Goal: Task Accomplishment & Management: Manage account settings

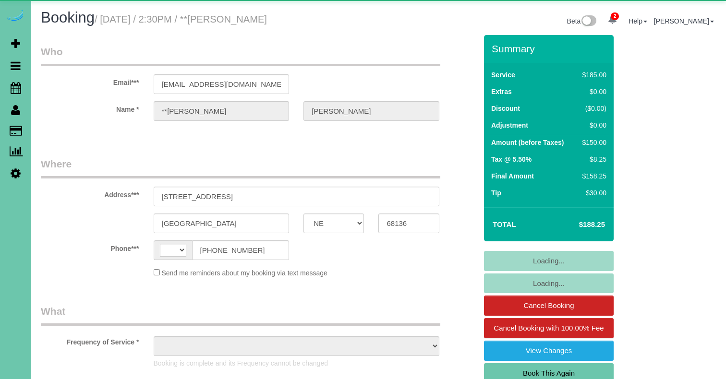
select select "NE"
select select "string:[GEOGRAPHIC_DATA]"
select select "object:401"
select select "string:fspay-c7a1b892-5c45-49b3-8329-6a4d134c62fd"
select select "object:942"
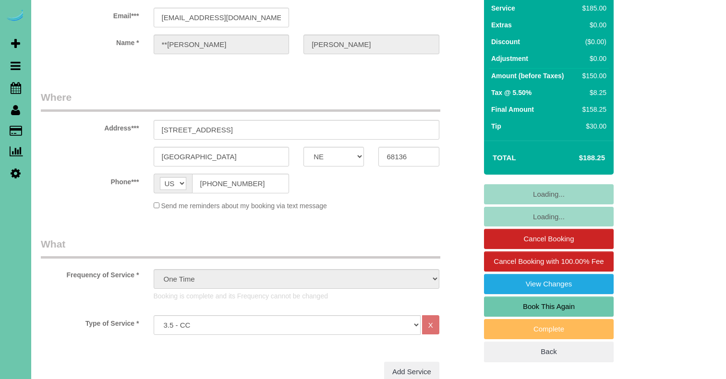
scroll to position [69, 0]
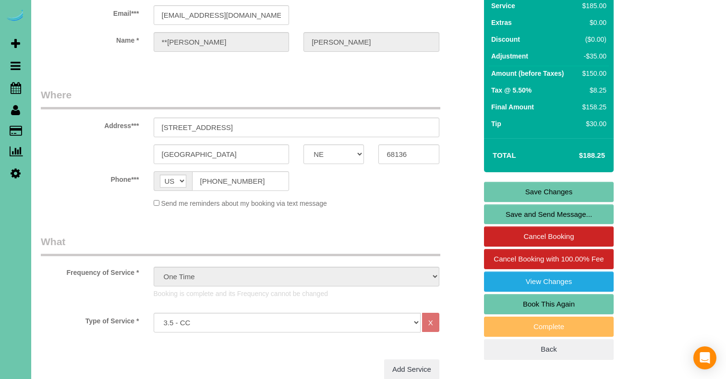
click at [508, 300] on link "Book This Again" at bounding box center [549, 304] width 130 height 20
select select "NE"
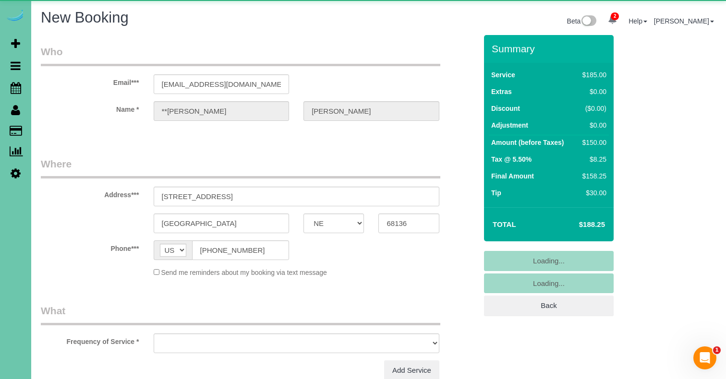
select select "object:1605"
select select "string:fspay-c7a1b892-5c45-49b3-8329-6a4d134c62fd"
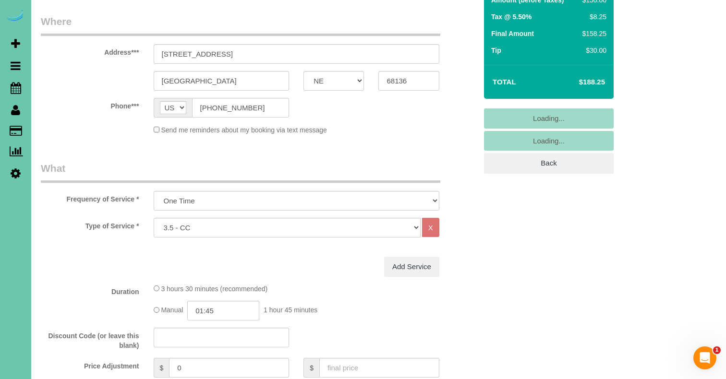
scroll to position [143, 0]
select select "object:1682"
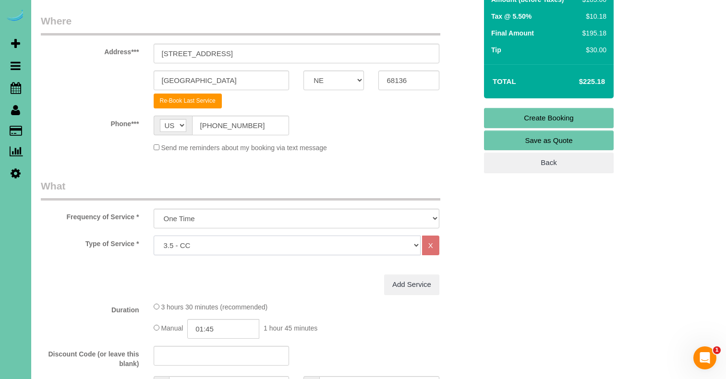
select select "27"
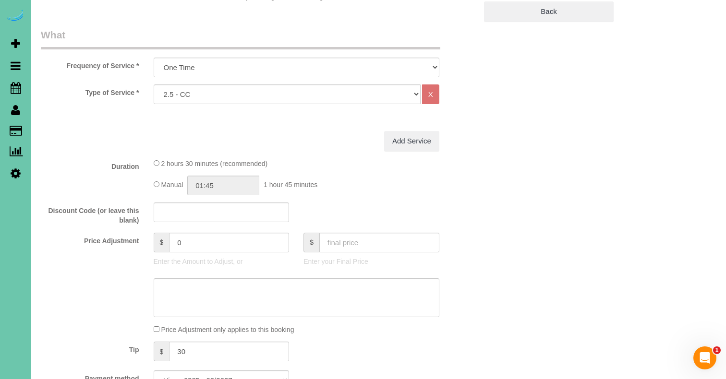
scroll to position [302, 0]
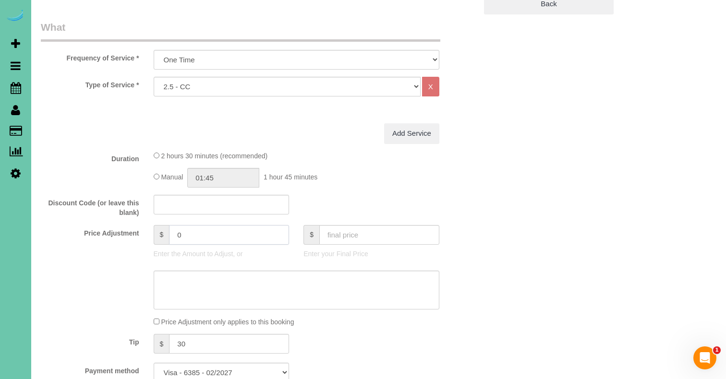
drag, startPoint x: 200, startPoint y: 230, endPoint x: 153, endPoint y: 230, distance: 46.6
click at [154, 230] on div "$ 0" at bounding box center [222, 235] width 136 height 20
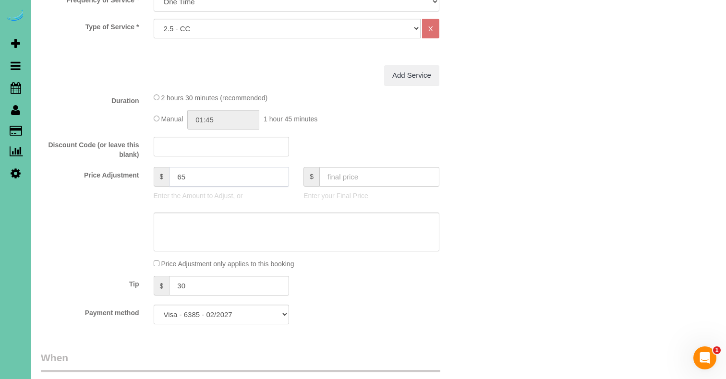
scroll to position [366, 0]
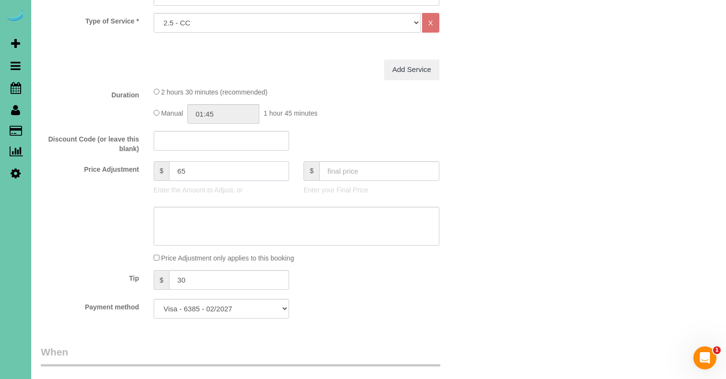
type input "65"
drag, startPoint x: 205, startPoint y: 276, endPoint x: 119, endPoint y: 275, distance: 86.4
click at [119, 275] on div "Tip $ 30" at bounding box center [259, 281] width 450 height 22
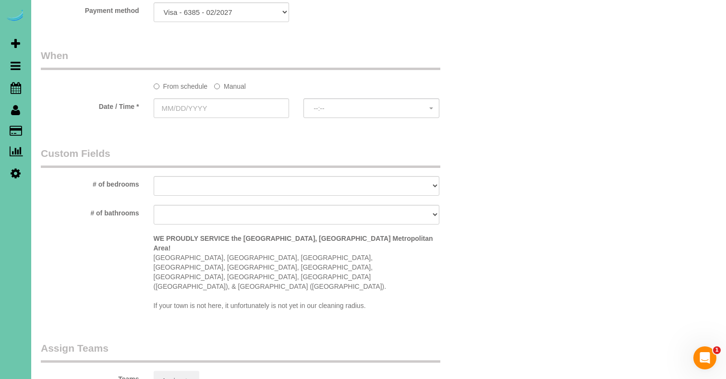
scroll to position [666, 0]
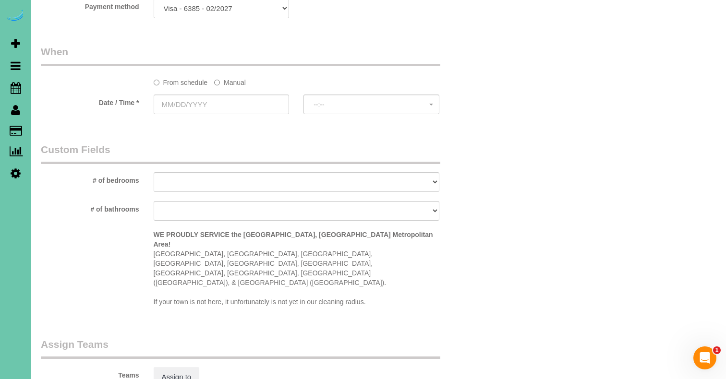
click at [228, 76] on label "Manual" at bounding box center [230, 80] width 32 height 13
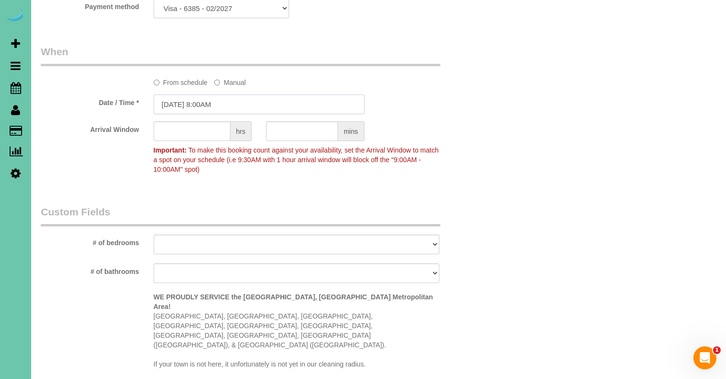
click at [207, 101] on input "[DATE] 8:00AM" at bounding box center [259, 105] width 211 height 20
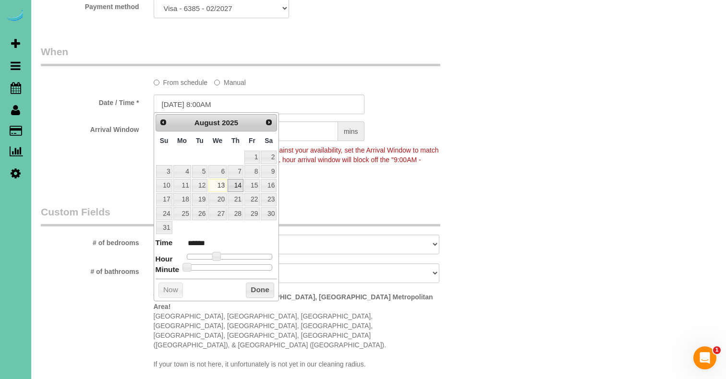
click at [239, 188] on link "14" at bounding box center [236, 185] width 16 height 13
type input "[DATE] 9:00AM"
type input "******"
type input "[DATE] 10:00AM"
type input "*******"
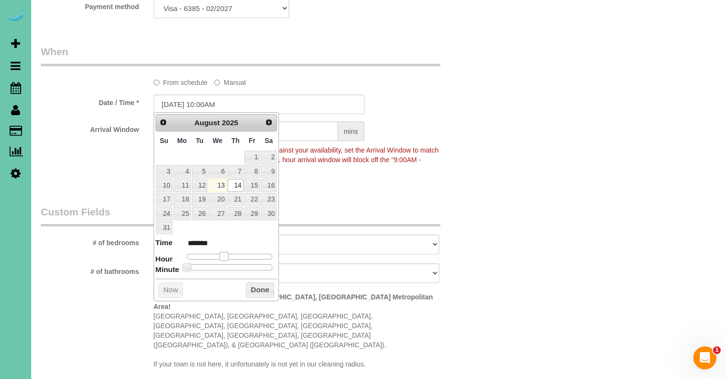
type input "[DATE] 11:00AM"
type input "*******"
type input "[DATE] 12:00PM"
type input "*******"
type input "[DATE] 1:00PM"
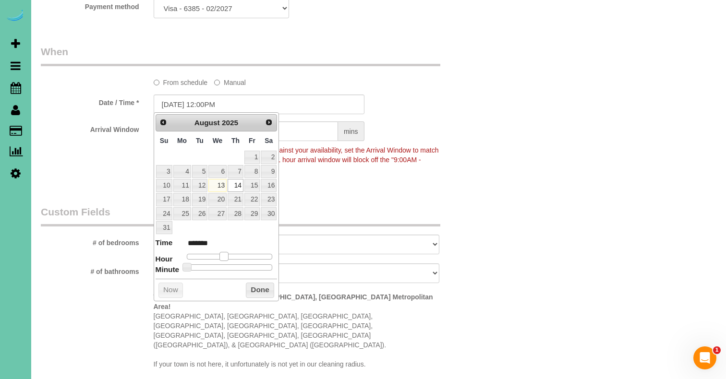
type input "******"
type input "[DATE] 2:00PM"
type input "******"
type input "[DATE] 1:00PM"
type input "******"
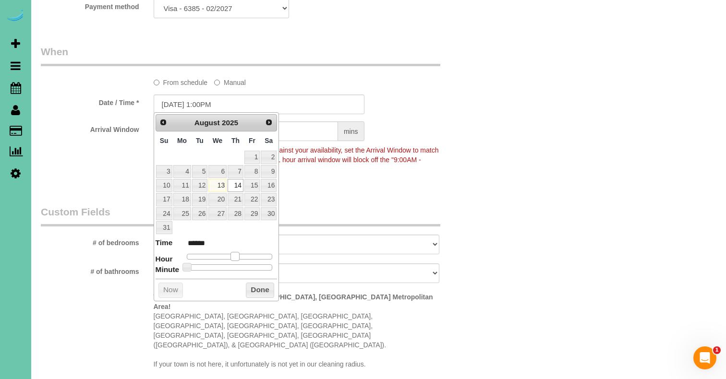
type input "[DATE] 2:00PM"
type input "******"
drag, startPoint x: 217, startPoint y: 252, endPoint x: 240, endPoint y: 252, distance: 22.6
click at [240, 252] on span at bounding box center [238, 256] width 9 height 9
click at [251, 278] on div "Prev Next [DATE] Su Mo Tu We Th Fr Sa 1 2 3 4 5 6 7 8 9 10 11 12 13 14 15 16 17…" at bounding box center [217, 206] width 126 height 189
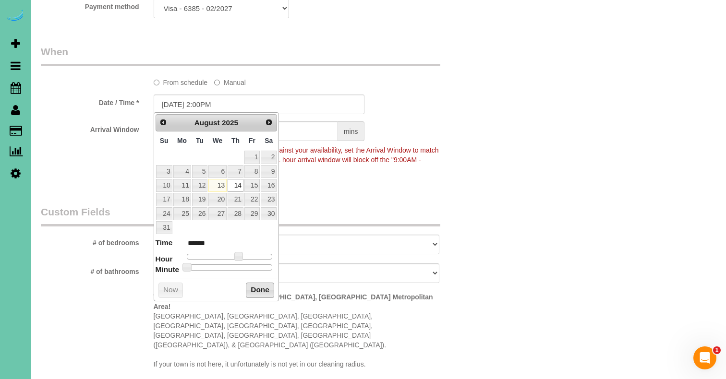
click at [251, 287] on button "Done" at bounding box center [260, 290] width 28 height 15
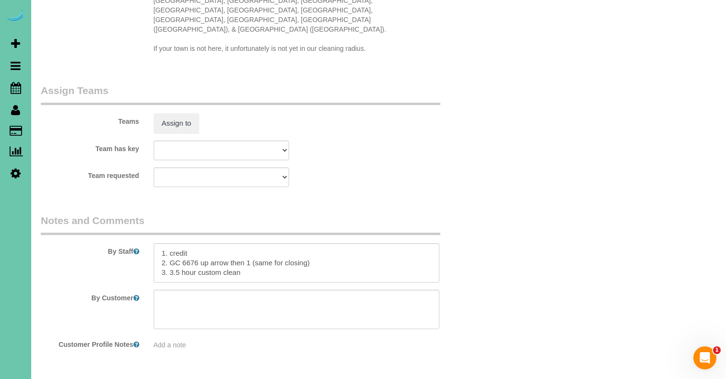
scroll to position [982, 0]
drag, startPoint x: 180, startPoint y: 242, endPoint x: 172, endPoint y: 242, distance: 7.7
click at [170, 244] on textarea at bounding box center [297, 263] width 286 height 39
click at [253, 244] on textarea at bounding box center [297, 263] width 286 height 39
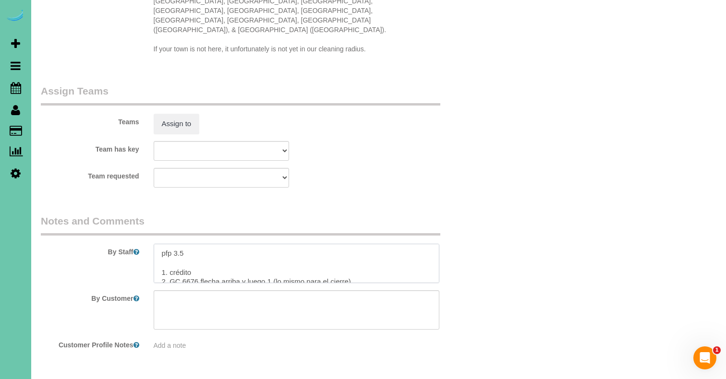
drag, startPoint x: 174, startPoint y: 217, endPoint x: 183, endPoint y: 217, distance: 8.7
click at [183, 244] on textarea at bounding box center [297, 263] width 286 height 39
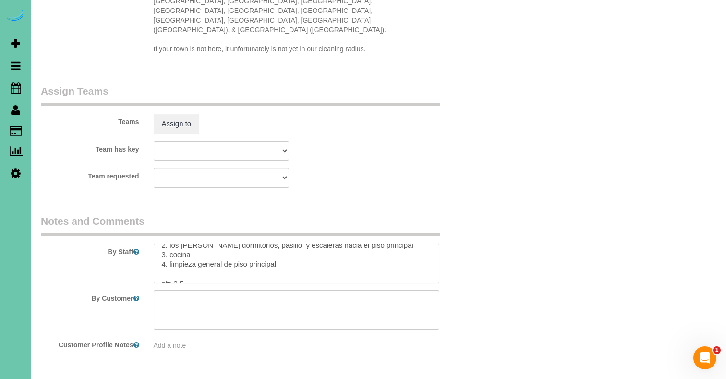
scroll to position [190, 0]
click at [181, 244] on textarea at bounding box center [297, 263] width 286 height 39
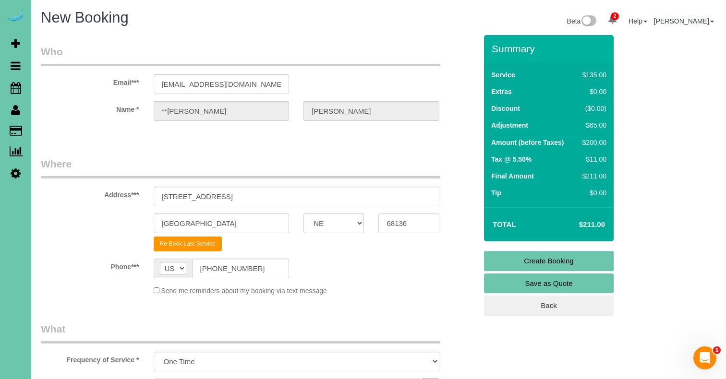
scroll to position [0, 0]
type textarea "1. credit 2. GC 6676 up arrow then 1 (same for closing) 3. 2.5 hour custom clea…"
click at [503, 259] on link "Create Booking" at bounding box center [549, 261] width 130 height 20
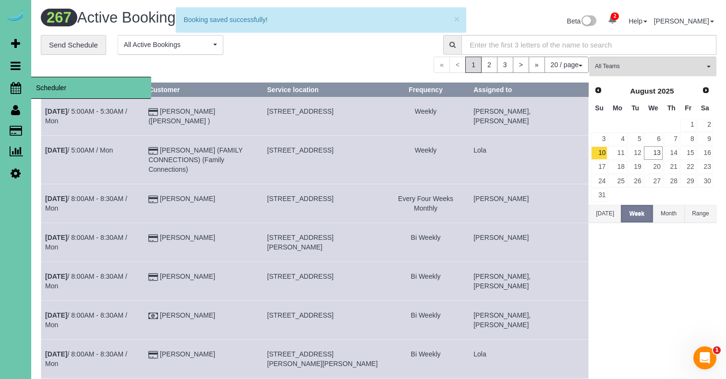
click at [18, 87] on icon at bounding box center [16, 88] width 11 height 12
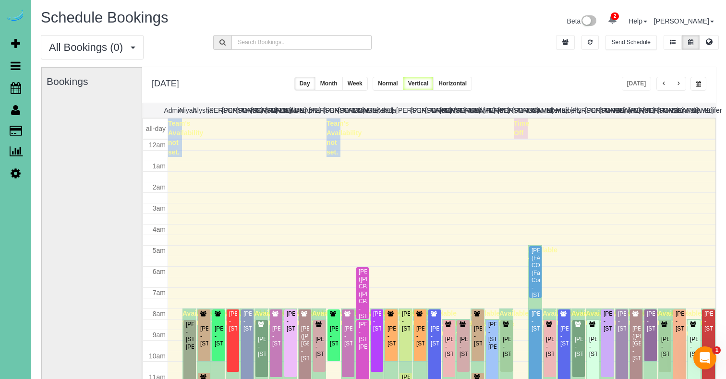
scroll to position [127, 0]
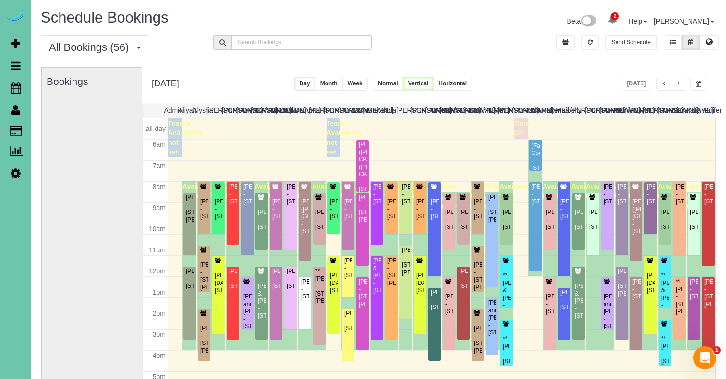
click at [683, 89] on button "button" at bounding box center [678, 84] width 15 height 14
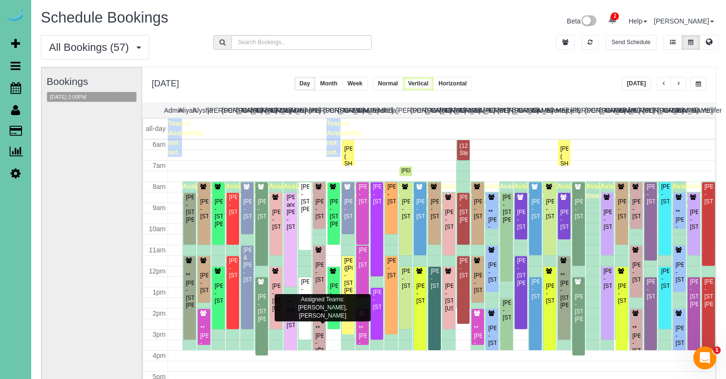
click at [320, 328] on div "**[PERSON_NAME] - [STREET_ADDRESS]" at bounding box center [319, 340] width 9 height 30
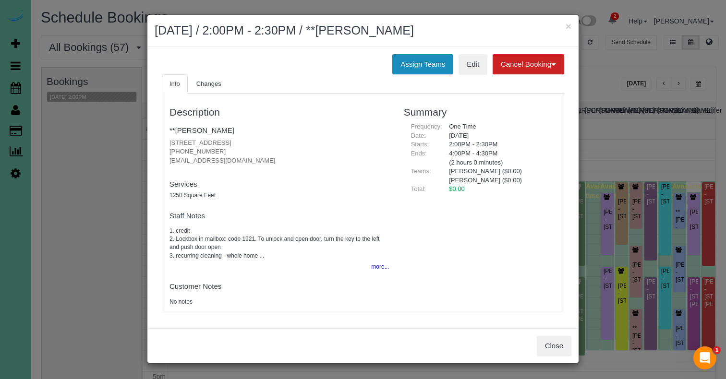
click at [412, 68] on button "Assign Teams" at bounding box center [422, 64] width 61 height 20
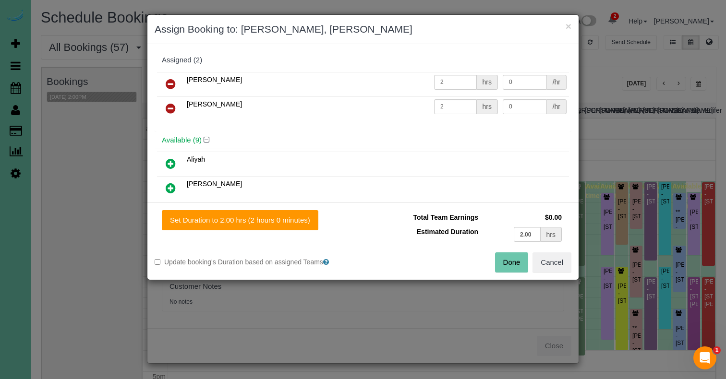
click at [174, 81] on icon at bounding box center [171, 84] width 10 height 12
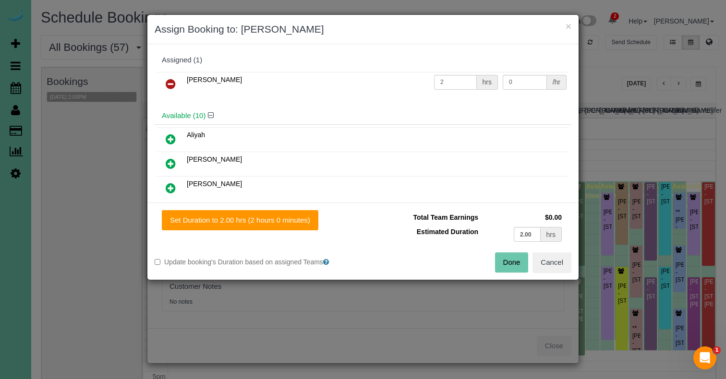
click at [174, 81] on icon at bounding box center [171, 84] width 10 height 12
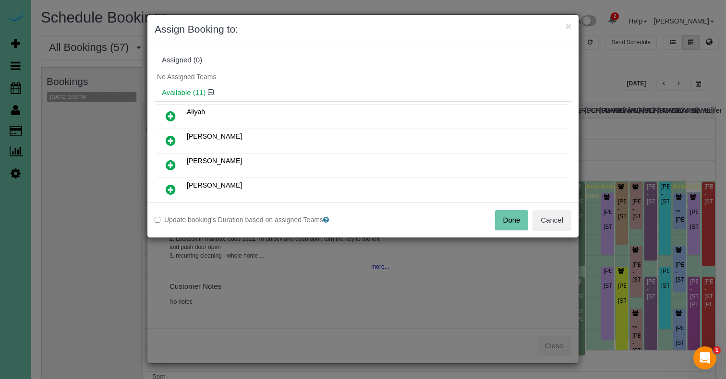
click at [514, 216] on button "Done" at bounding box center [512, 220] width 34 height 20
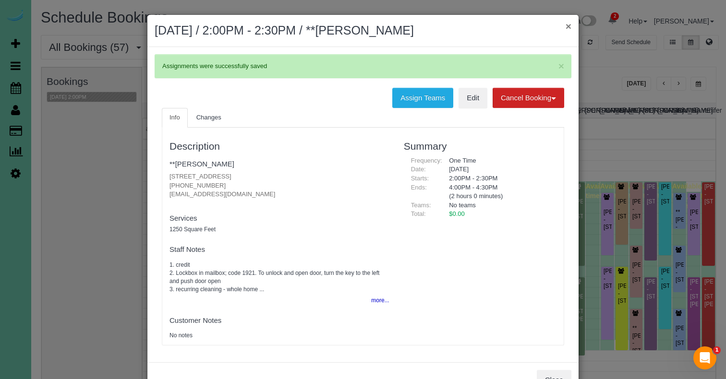
click at [566, 26] on button "×" at bounding box center [568, 26] width 6 height 10
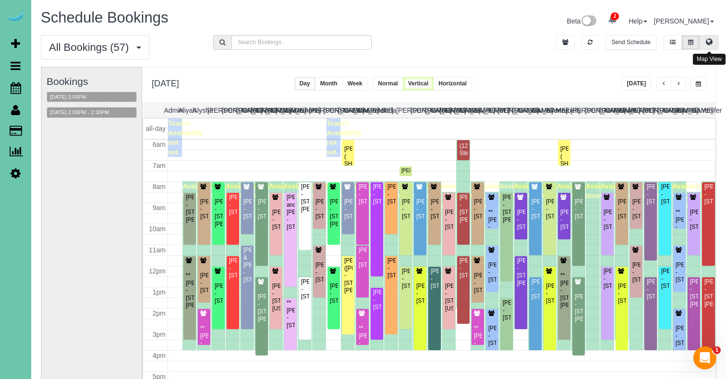
click at [713, 41] on button at bounding box center [708, 42] width 19 height 15
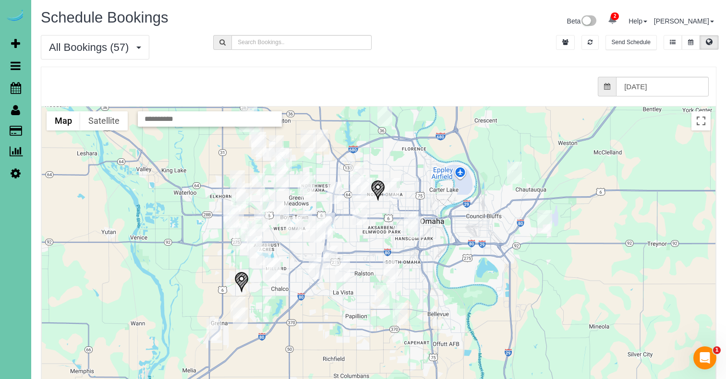
drag, startPoint x: 548, startPoint y: 229, endPoint x: 550, endPoint y: 161, distance: 68.2
click at [549, 160] on div at bounding box center [378, 298] width 673 height 383
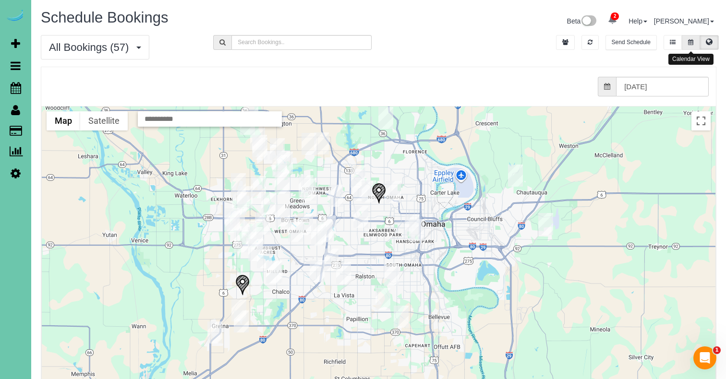
click at [693, 40] on icon at bounding box center [690, 42] width 5 height 6
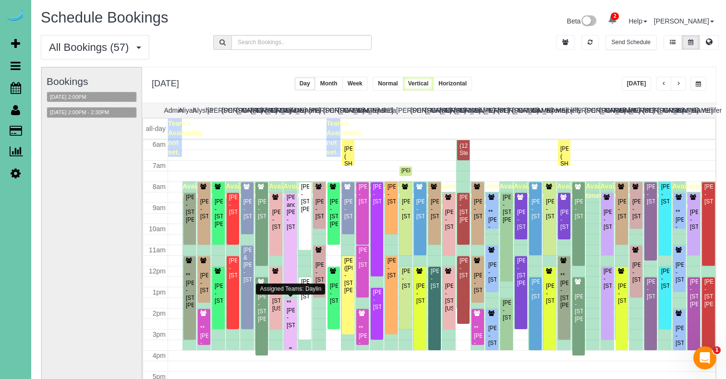
click at [289, 323] on div "**[PERSON_NAME] - [STREET_ADDRESS]" at bounding box center [290, 315] width 9 height 30
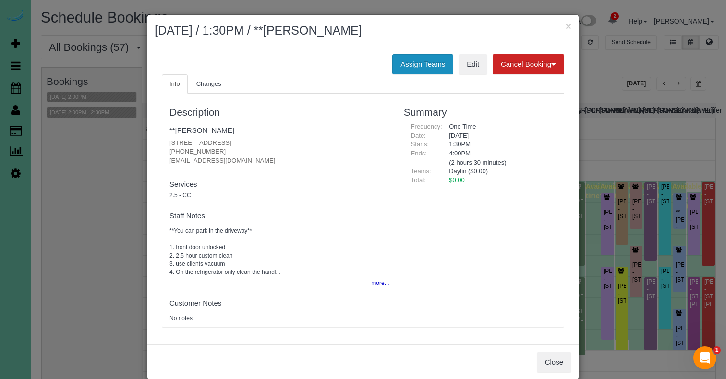
click at [431, 72] on button "Assign Teams" at bounding box center [422, 64] width 61 height 20
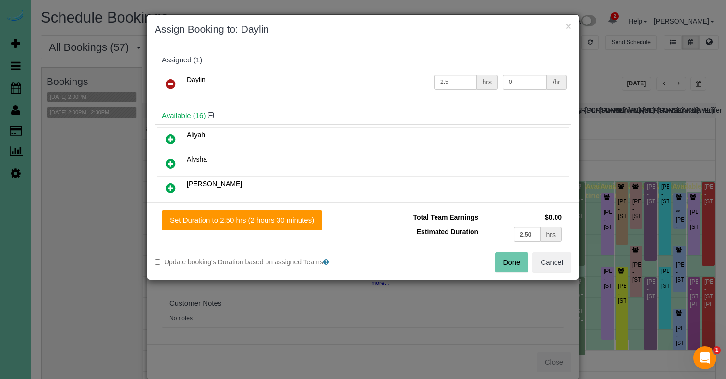
click at [173, 81] on icon at bounding box center [171, 84] width 10 height 12
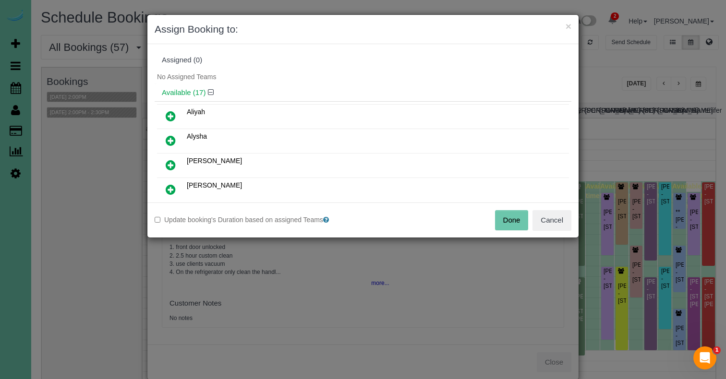
click at [512, 219] on button "Done" at bounding box center [512, 220] width 34 height 20
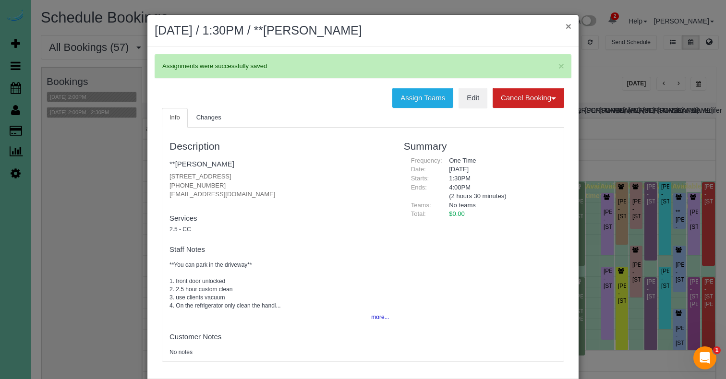
click at [570, 25] on button "×" at bounding box center [568, 26] width 6 height 10
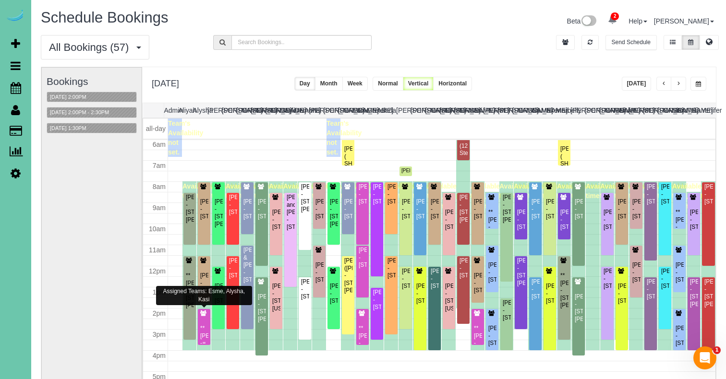
click at [203, 322] on div "**[PERSON_NAME] - [STREET_ADDRESS]" at bounding box center [204, 332] width 9 height 45
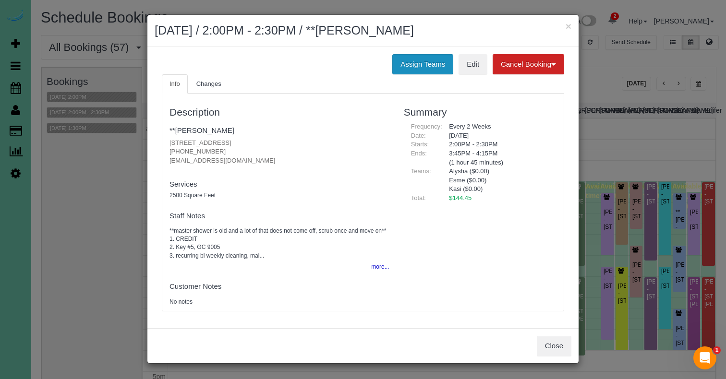
click at [392, 58] on button "Assign Teams" at bounding box center [422, 64] width 61 height 20
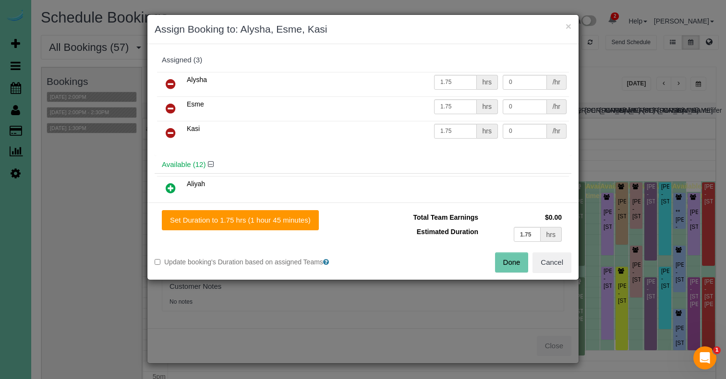
click at [173, 81] on icon at bounding box center [171, 84] width 10 height 12
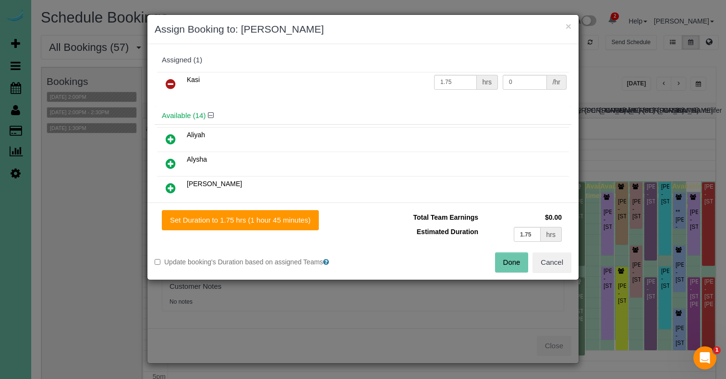
click at [173, 81] on icon at bounding box center [171, 84] width 10 height 12
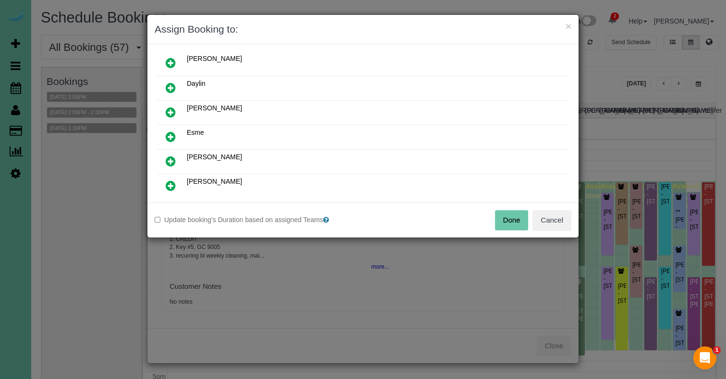
scroll to position [137, 0]
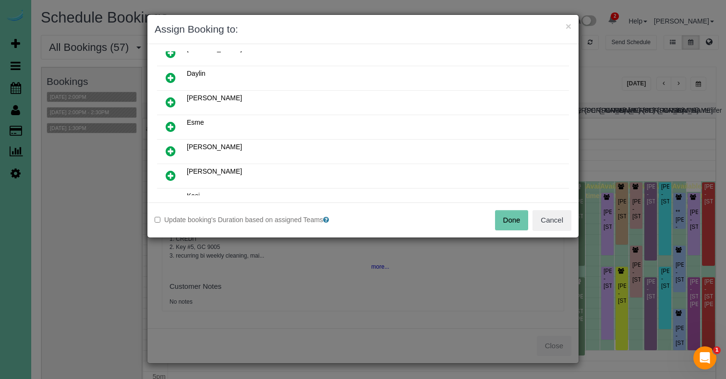
click at [168, 97] on icon at bounding box center [171, 102] width 10 height 12
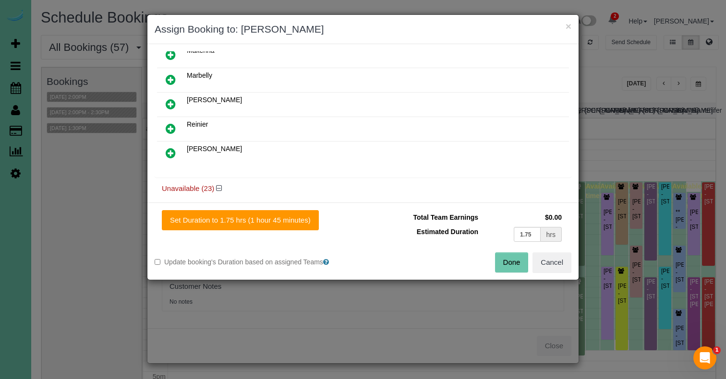
scroll to position [307, 0]
click at [166, 157] on link at bounding box center [170, 151] width 23 height 19
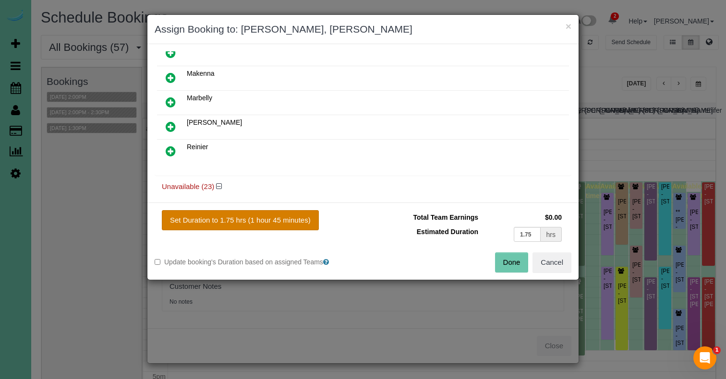
click at [210, 219] on button "Set Duration to 1.75 hrs (1 hour 45 minutes)" at bounding box center [240, 220] width 157 height 20
type input "1.75"
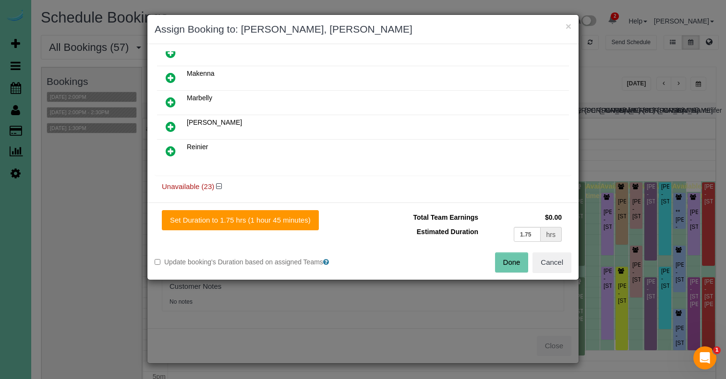
click at [518, 264] on button "Done" at bounding box center [512, 262] width 34 height 20
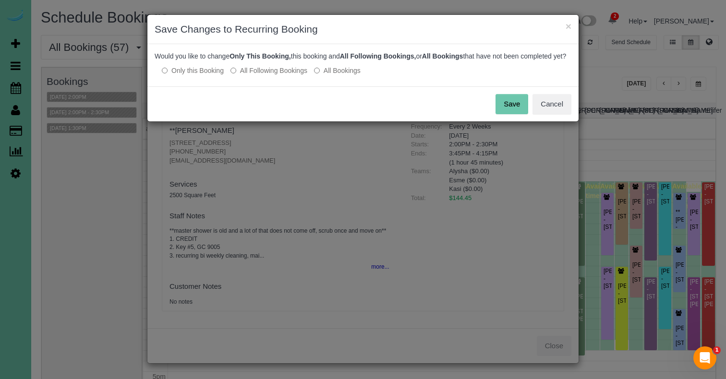
click at [516, 111] on button "Save" at bounding box center [511, 104] width 33 height 20
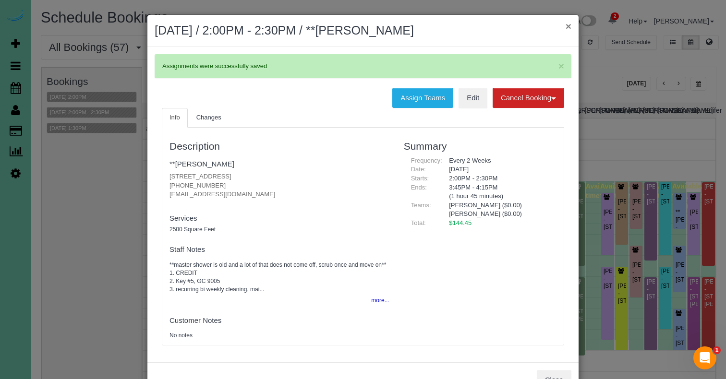
click at [566, 25] on button "×" at bounding box center [568, 26] width 6 height 10
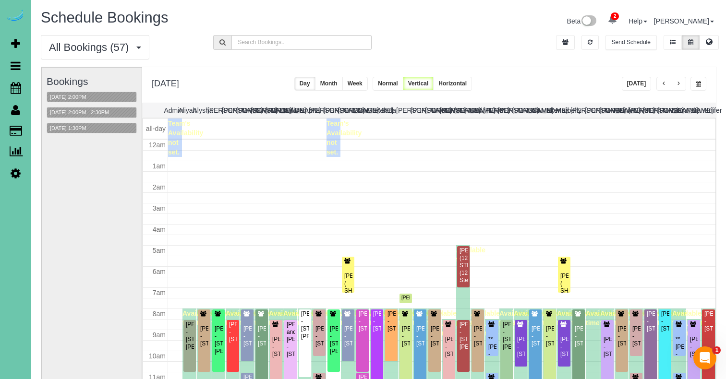
scroll to position [127, 0]
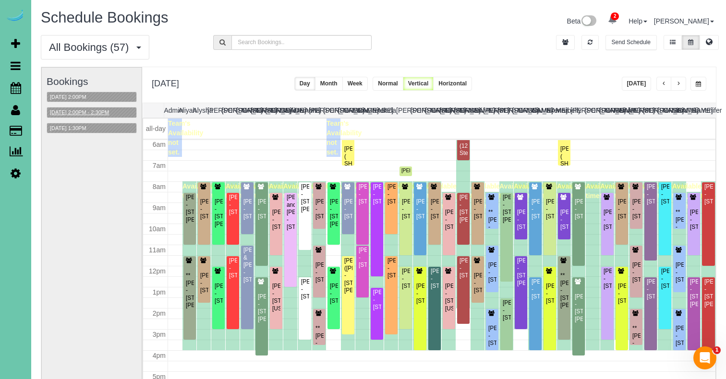
click at [112, 108] on button "[DATE] 2:00PM - 2:30PM" at bounding box center [79, 113] width 65 height 10
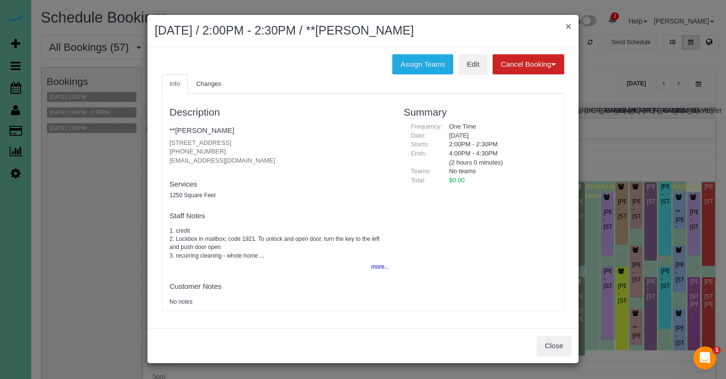
click at [565, 27] on button "×" at bounding box center [568, 26] width 6 height 10
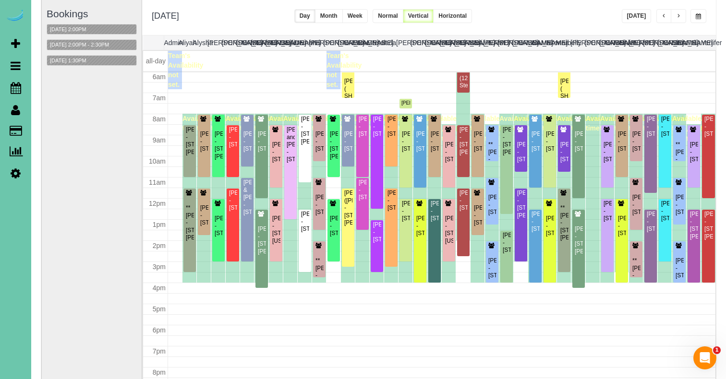
click at [87, 24] on div "[DATE] 2:00PM" at bounding box center [92, 29] width 90 height 11
click at [81, 29] on button "[DATE] 2:00PM" at bounding box center [68, 29] width 42 height 10
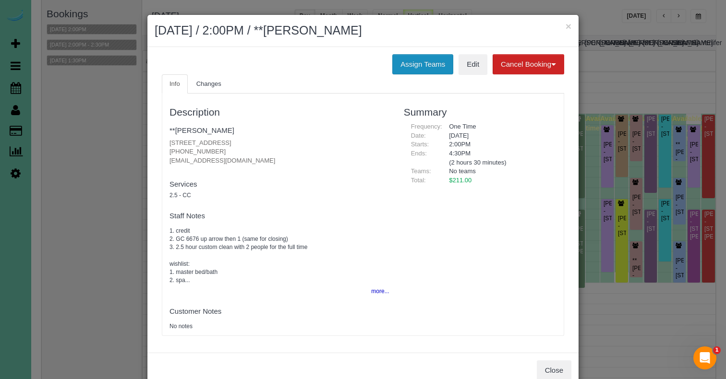
click at [403, 58] on button "Assign Teams" at bounding box center [422, 64] width 61 height 20
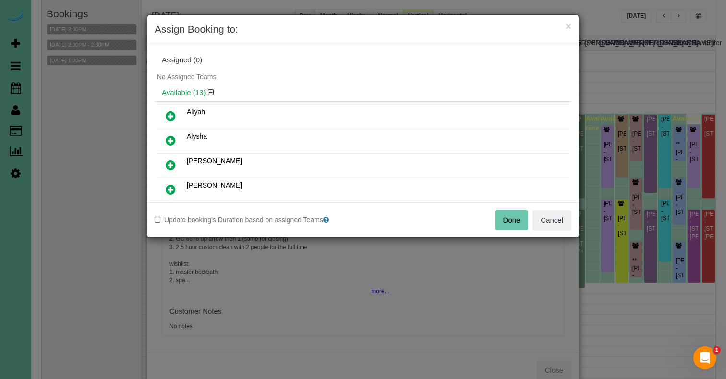
click at [166, 133] on link at bounding box center [170, 141] width 23 height 19
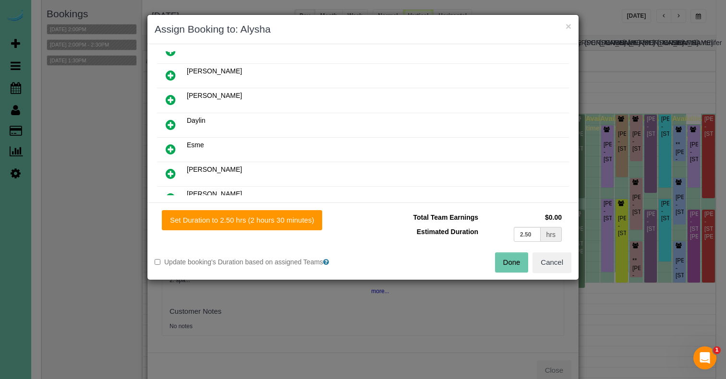
scroll to position [94, 0]
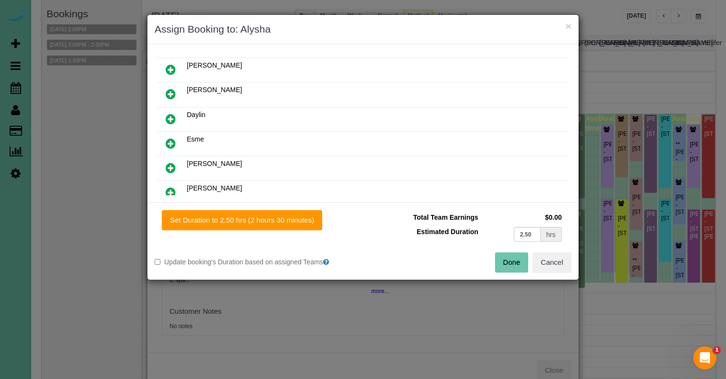
click at [173, 142] on icon at bounding box center [171, 144] width 10 height 12
click at [167, 141] on icon at bounding box center [171, 144] width 10 height 12
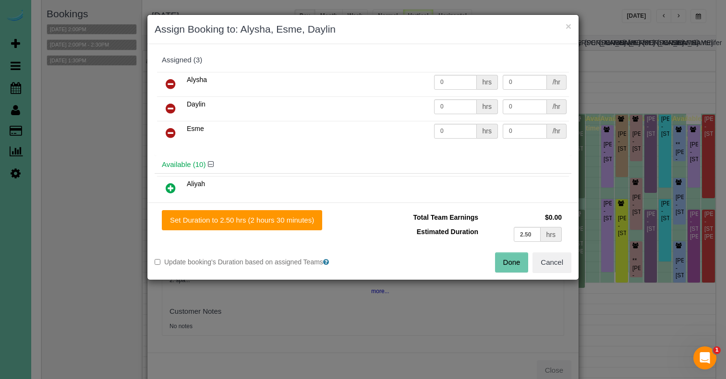
scroll to position [0, 0]
click at [172, 129] on icon at bounding box center [171, 133] width 10 height 12
click at [216, 208] on div "Set Duration to 2.50 hrs (2 hours 30 minutes) Total Team Earnings $0.00 Estimat…" at bounding box center [362, 241] width 431 height 77
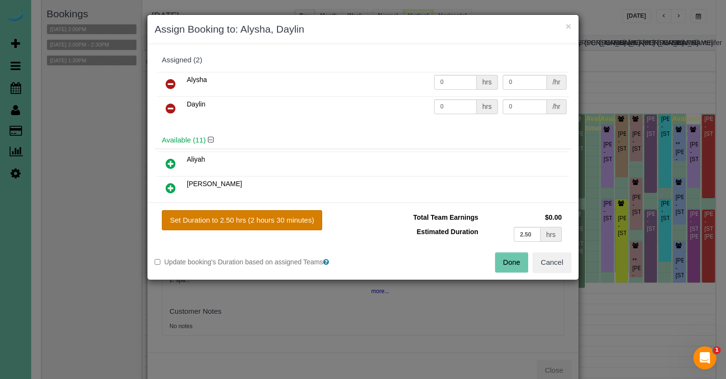
click at [216, 213] on button "Set Duration to 2.50 hrs (2 hours 30 minutes)" at bounding box center [242, 220] width 160 height 20
type input "2.50"
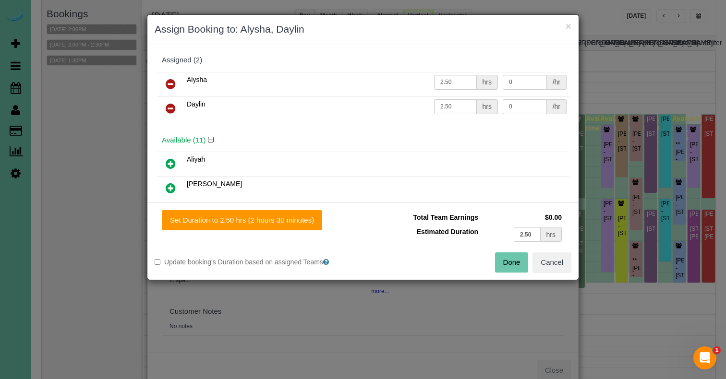
click at [517, 253] on button "Done" at bounding box center [512, 262] width 34 height 20
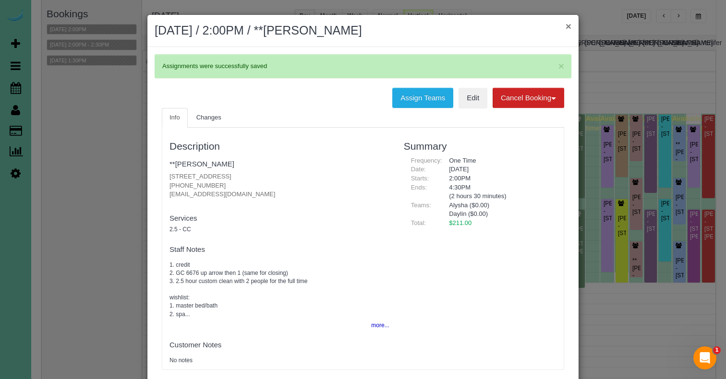
click at [568, 29] on button "×" at bounding box center [568, 26] width 6 height 10
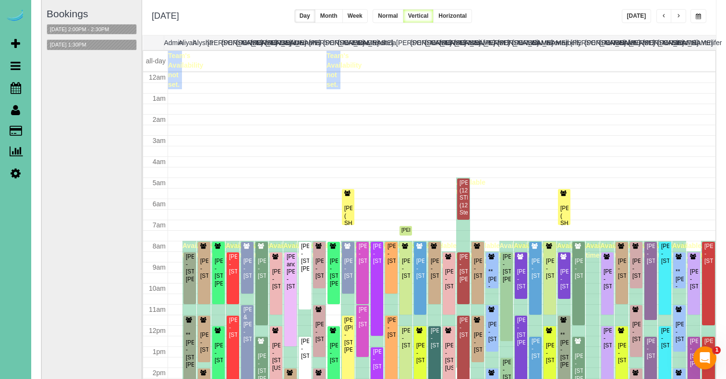
scroll to position [127, 0]
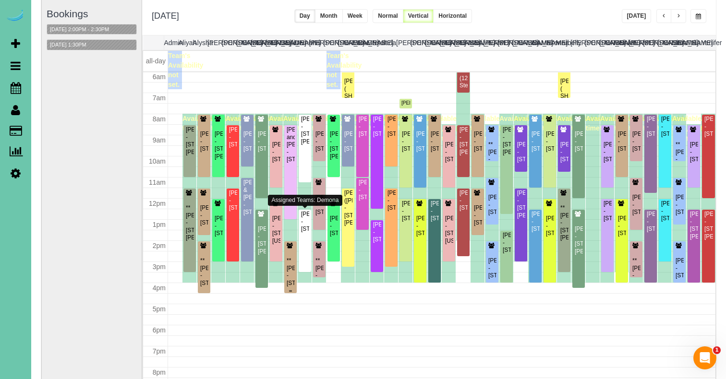
click at [287, 269] on div "**[PERSON_NAME] - [STREET_ADDRESS]" at bounding box center [290, 272] width 9 height 30
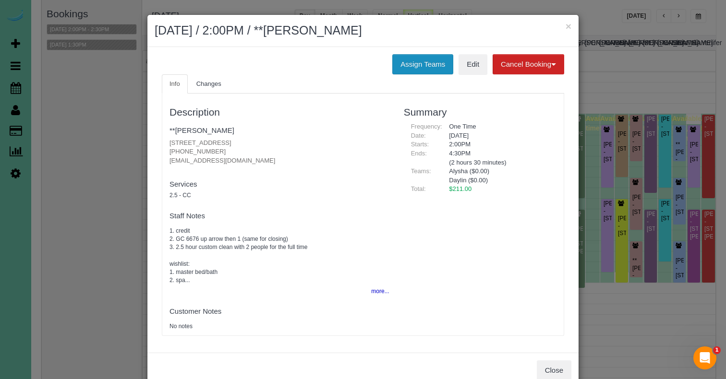
click at [412, 62] on button "Assign Teams" at bounding box center [422, 64] width 61 height 20
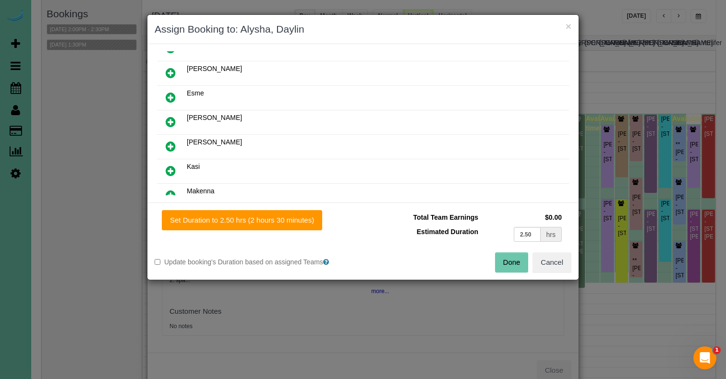
scroll to position [141, 0]
click at [149, 182] on div "Assigned (2) [GEOGRAPHIC_DATA] 2.5 hrs 0 /hr [GEOGRAPHIC_DATA] 2.5 hrs 0 /hr" at bounding box center [362, 123] width 431 height 158
click at [170, 165] on icon at bounding box center [171, 171] width 10 height 12
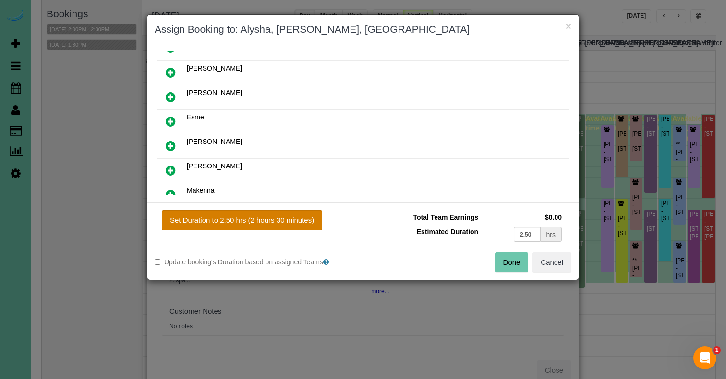
click at [212, 216] on button "Set Duration to 2.50 hrs (2 hours 30 minutes)" at bounding box center [242, 220] width 160 height 20
type input "2.50"
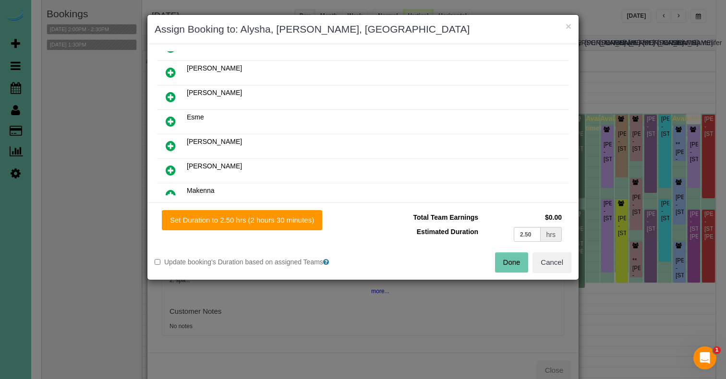
click at [517, 259] on button "Done" at bounding box center [512, 262] width 34 height 20
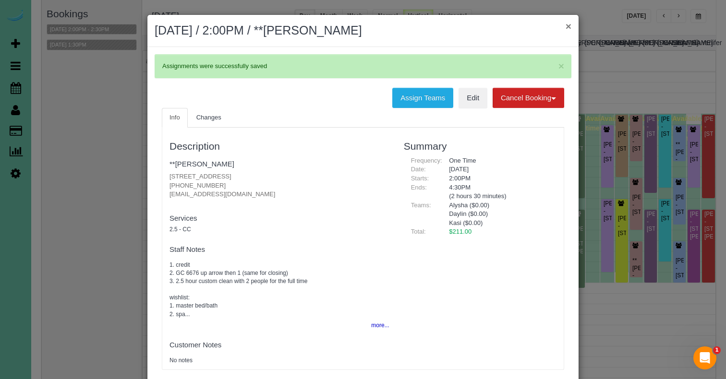
click at [566, 26] on button "×" at bounding box center [568, 26] width 6 height 10
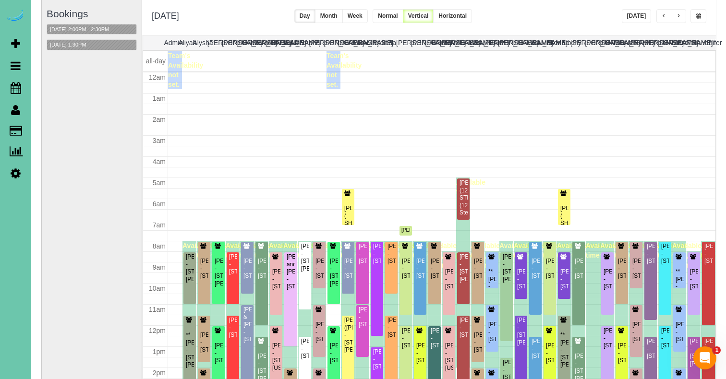
scroll to position [127, 0]
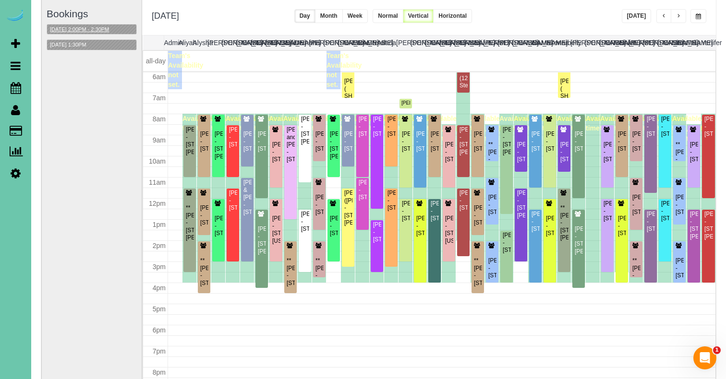
click at [94, 25] on button "[DATE] 2:00PM - 2:30PM" at bounding box center [79, 29] width 65 height 10
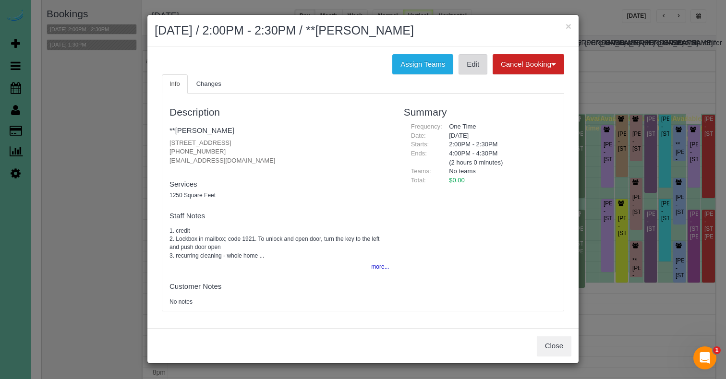
click at [470, 59] on link "Edit" at bounding box center [472, 64] width 29 height 20
click at [564, 27] on h2 "[DATE] / 2:00PM - 2:30PM / **[PERSON_NAME]" at bounding box center [363, 30] width 417 height 17
click at [573, 25] on div "× [DATE] / 2:00PM - 2:30PM / **[PERSON_NAME]" at bounding box center [362, 31] width 431 height 32
click at [570, 24] on button "×" at bounding box center [568, 26] width 6 height 10
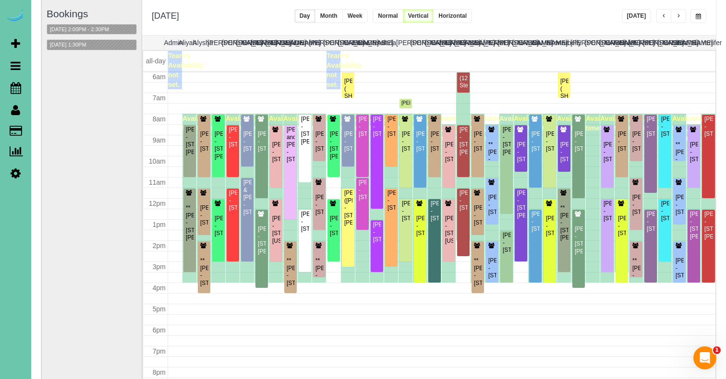
click at [680, 12] on button "button" at bounding box center [678, 16] width 15 height 14
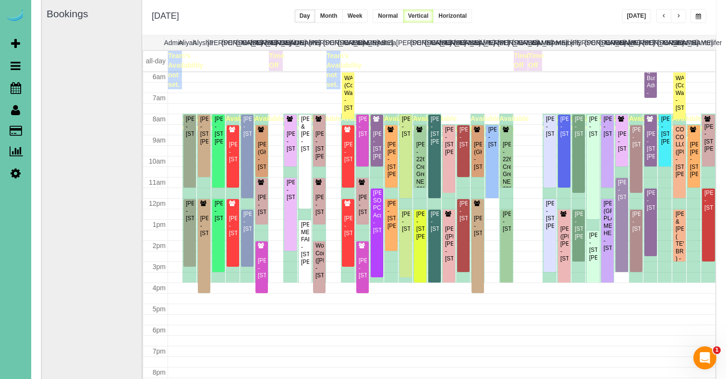
click at [661, 15] on span "button" at bounding box center [663, 16] width 5 height 6
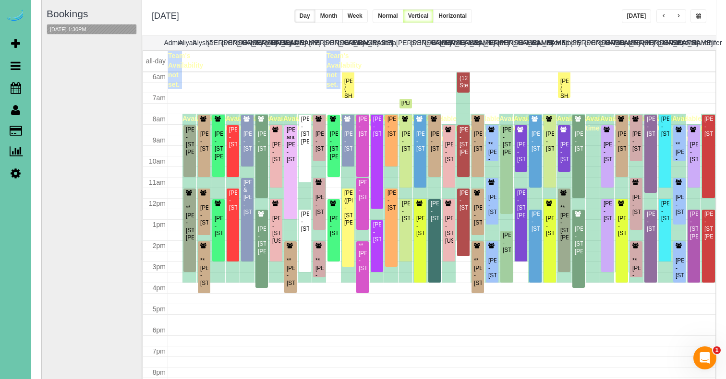
click at [682, 15] on button "button" at bounding box center [678, 16] width 15 height 14
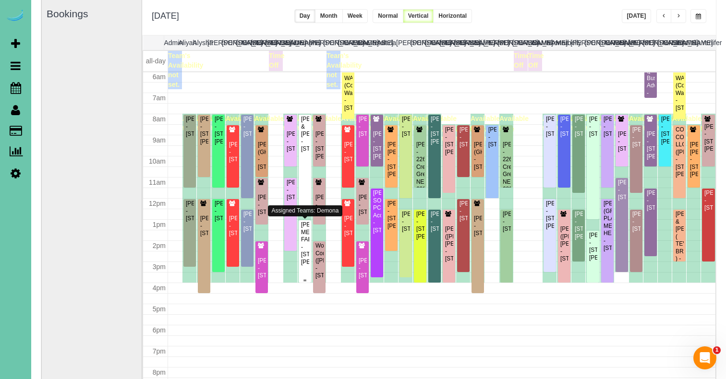
click at [304, 249] on div "[PERSON_NAME] METL-FAB - [STREET_ADDRESS][PERSON_NAME]" at bounding box center [304, 243] width 9 height 45
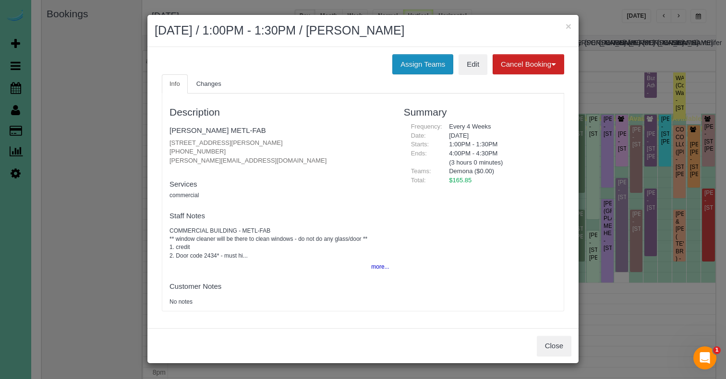
click at [417, 62] on button "Assign Teams" at bounding box center [422, 64] width 61 height 20
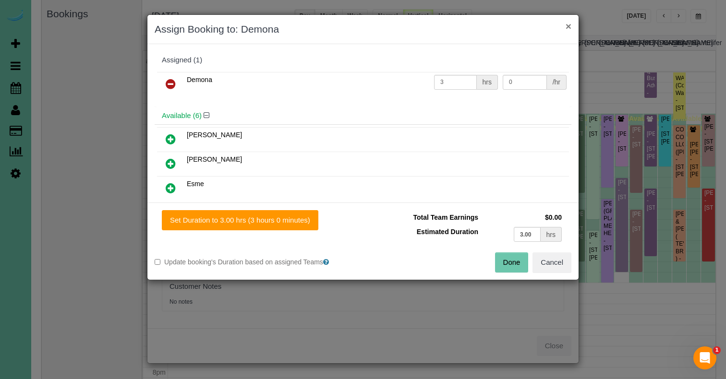
click at [567, 26] on button "×" at bounding box center [568, 26] width 6 height 10
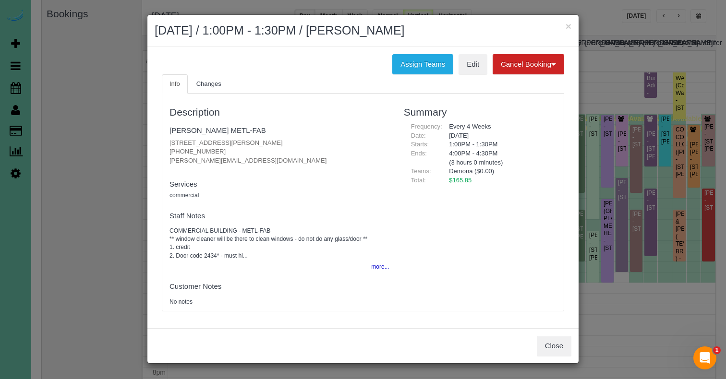
click at [567, 26] on button "×" at bounding box center [568, 26] width 6 height 10
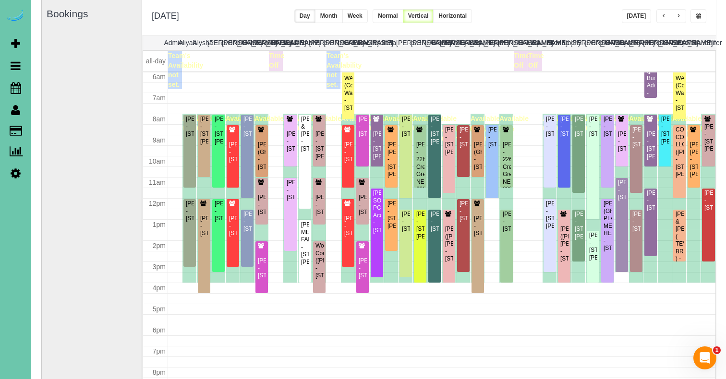
click at [701, 20] on button "button" at bounding box center [698, 16] width 16 height 14
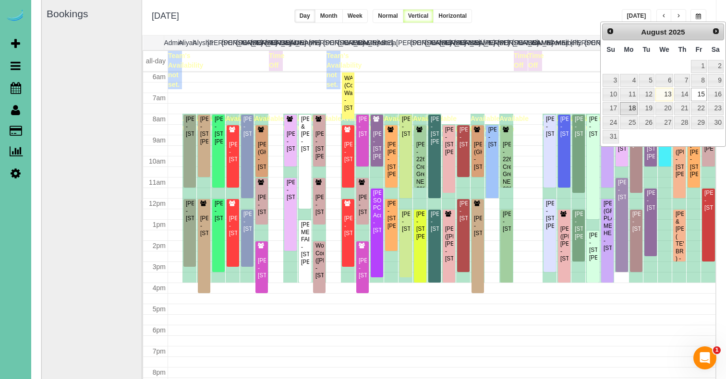
click at [631, 107] on link "18" at bounding box center [629, 108] width 18 height 13
type input "**********"
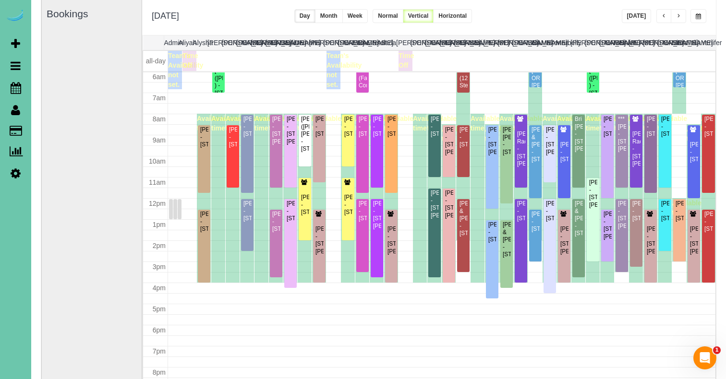
click at [680, 20] on button "button" at bounding box center [678, 16] width 15 height 14
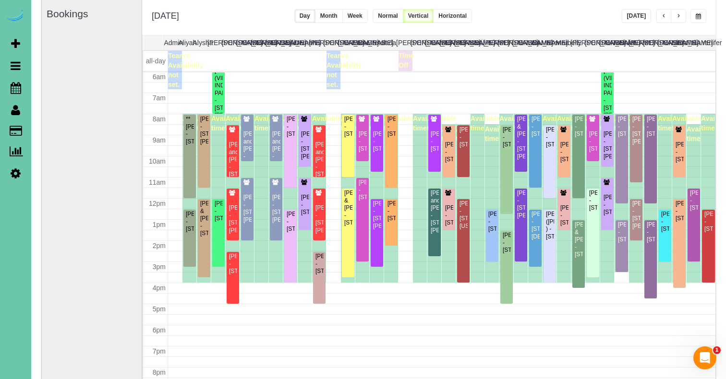
click at [680, 20] on button "button" at bounding box center [678, 16] width 15 height 14
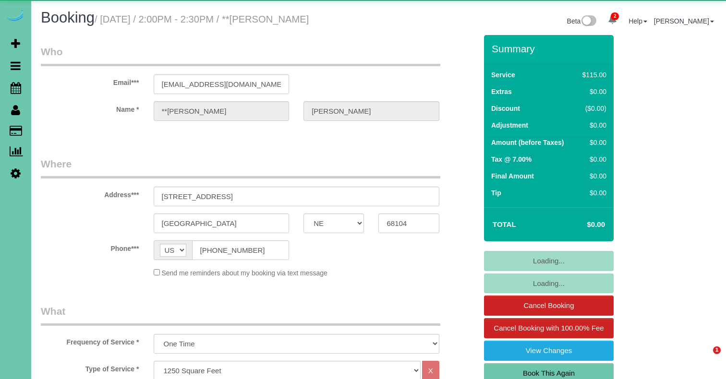
select select "NE"
select select "object:862"
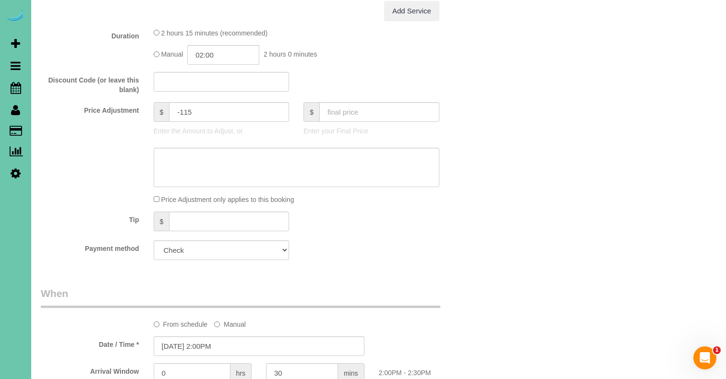
scroll to position [446, 0]
click at [233, 53] on input "02:00" at bounding box center [223, 55] width 72 height 20
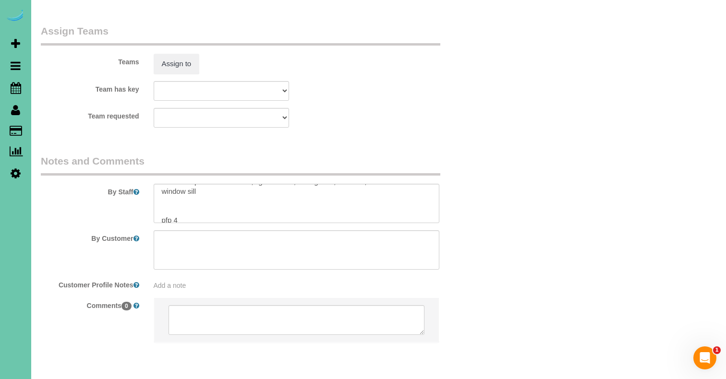
scroll to position [126, 0]
type input "02:30"
click at [182, 184] on textarea at bounding box center [297, 203] width 286 height 39
type textarea "1. credit 2. Lockbox in mailbox; code 1921. To unlock and open door, turn the k…"
click at [190, 54] on button "Assign to" at bounding box center [177, 64] width 46 height 20
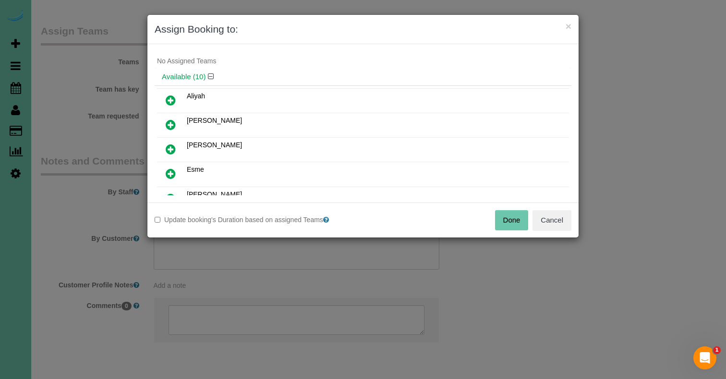
scroll to position [20, 0]
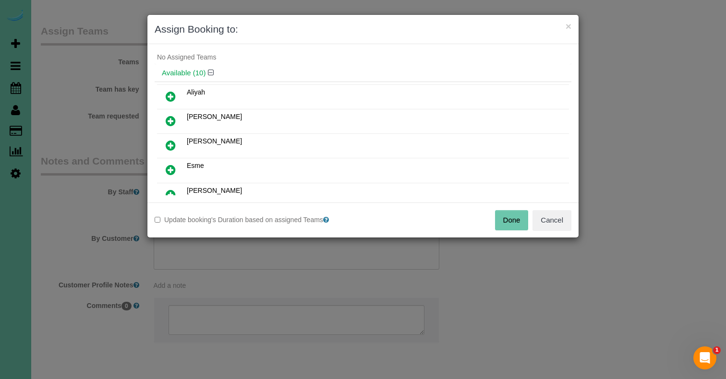
click at [172, 166] on icon at bounding box center [171, 170] width 10 height 12
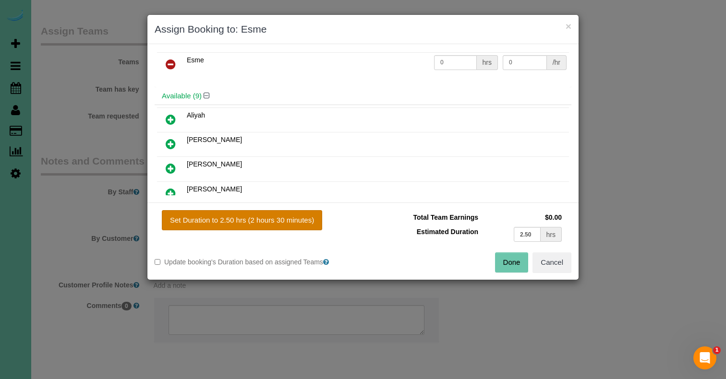
click at [217, 216] on button "Set Duration to 2.50 hrs (2 hours 30 minutes)" at bounding box center [242, 220] width 160 height 20
type input "2.50"
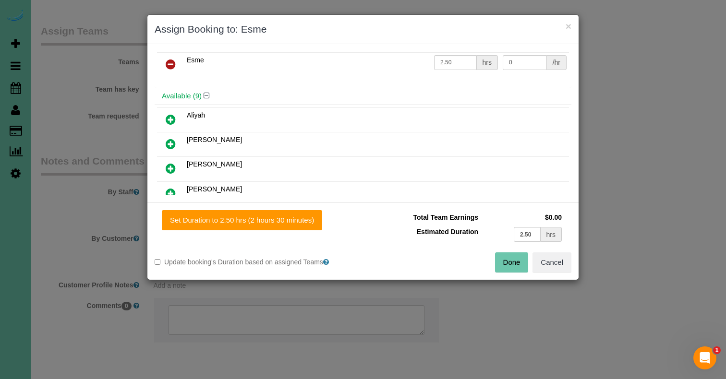
click at [520, 262] on button "Done" at bounding box center [512, 262] width 34 height 20
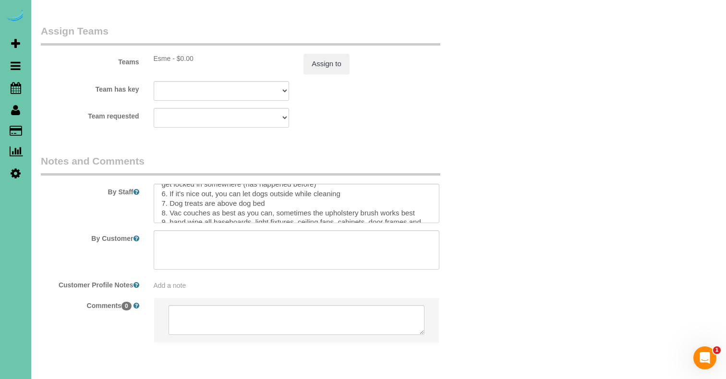
scroll to position [92, 0]
drag, startPoint x: 207, startPoint y: 186, endPoint x: 153, endPoint y: 176, distance: 55.6
click at [153, 184] on div at bounding box center [296, 203] width 300 height 39
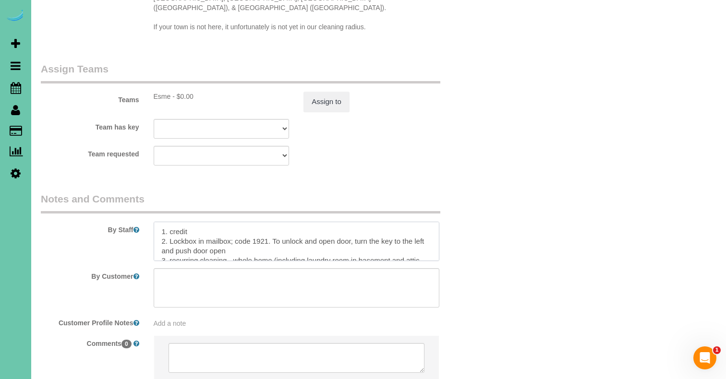
scroll to position [0, 0]
type textarea "1. credit 2. Lockbox in mailbox; code 1921. To unlock and open door, turn the k…"
click at [340, 92] on button "Assign to" at bounding box center [326, 102] width 46 height 20
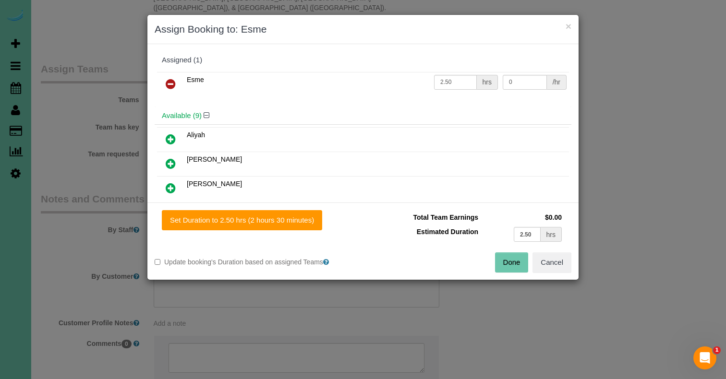
click at [503, 260] on button "Done" at bounding box center [512, 262] width 34 height 20
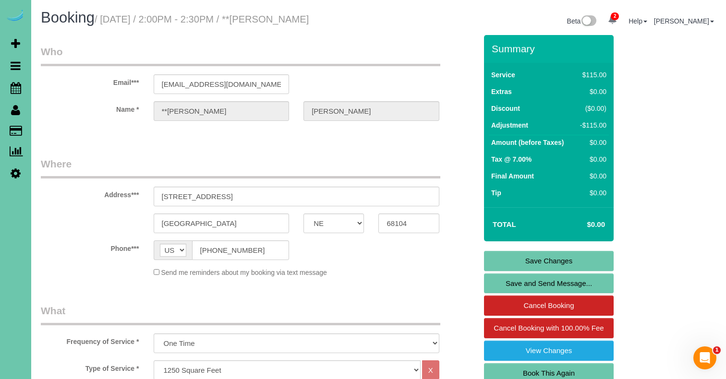
click at [523, 252] on link "Save Changes" at bounding box center [549, 261] width 130 height 20
